Goal: Task Accomplishment & Management: Manage account settings

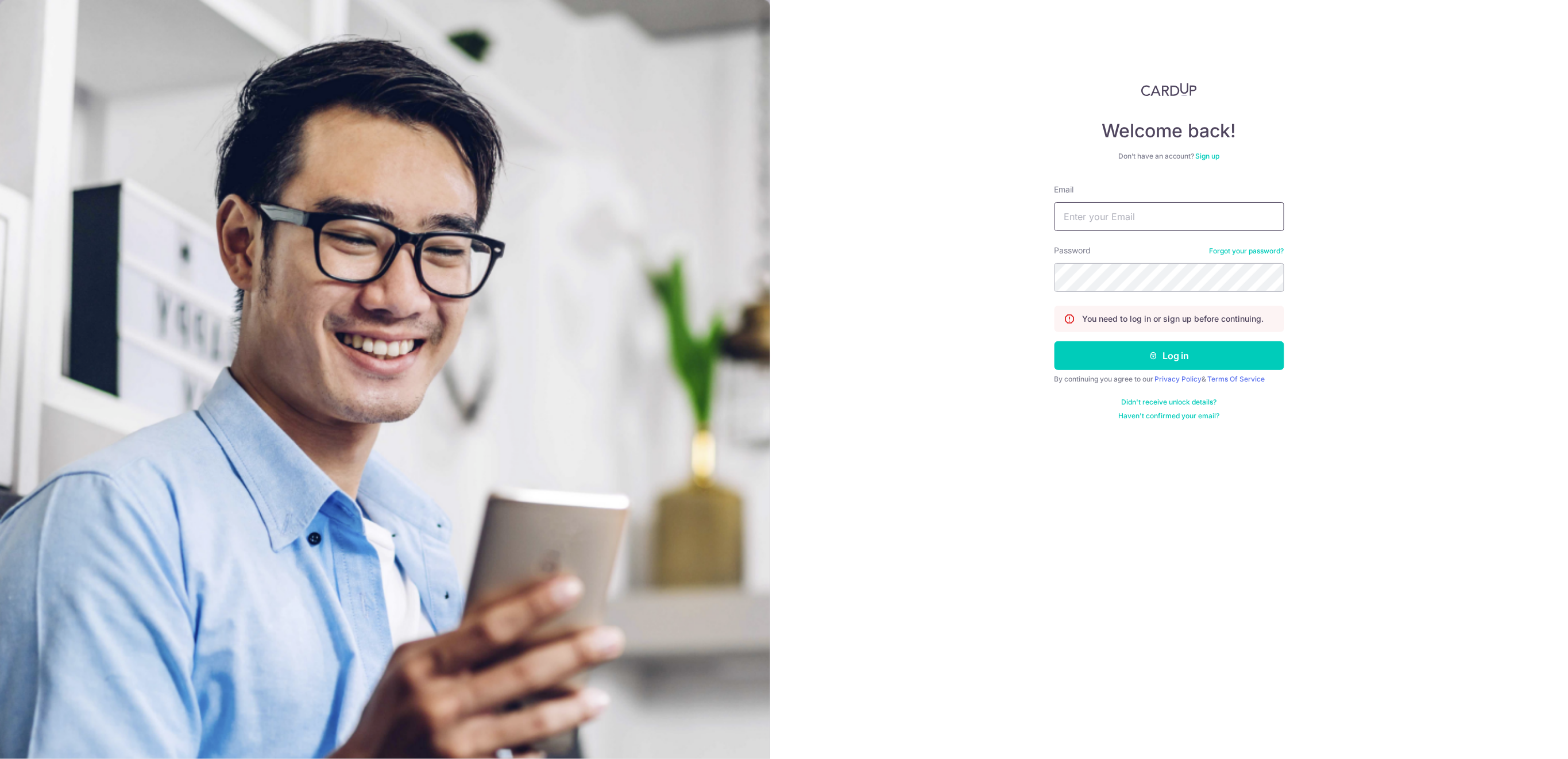
click at [1195, 219] on input "Email" at bounding box center [1169, 216] width 229 height 29
type input "[EMAIL_ADDRESS][DOMAIN_NAME]"
click at [1099, 358] on button "Log in" at bounding box center [1169, 355] width 229 height 29
